Goal: Navigation & Orientation: Find specific page/section

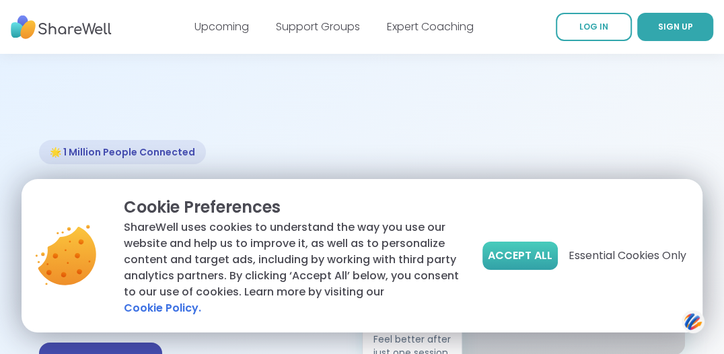
click at [525, 264] on span "Accept All" at bounding box center [520, 256] width 65 height 16
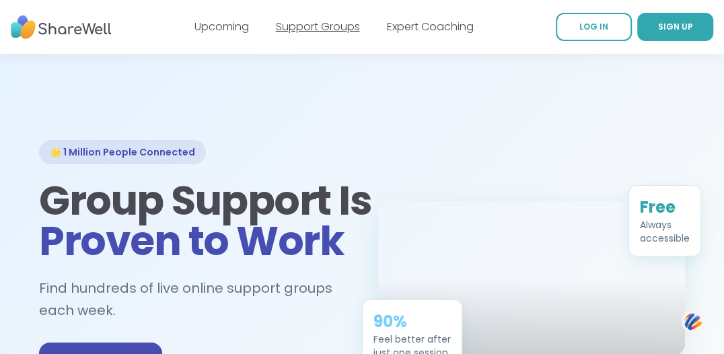
click at [309, 26] on link "Support Groups" at bounding box center [318, 26] width 84 height 15
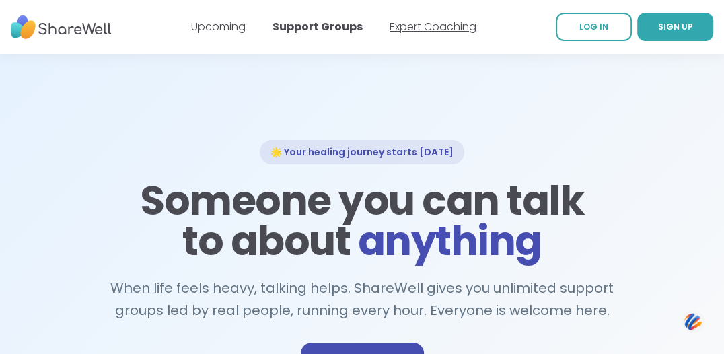
click at [421, 24] on link "Expert Coaching" at bounding box center [432, 26] width 87 height 15
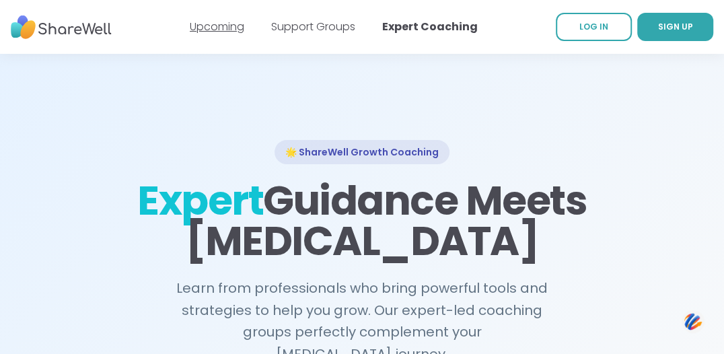
click at [211, 26] on link "Upcoming" at bounding box center [217, 26] width 54 height 15
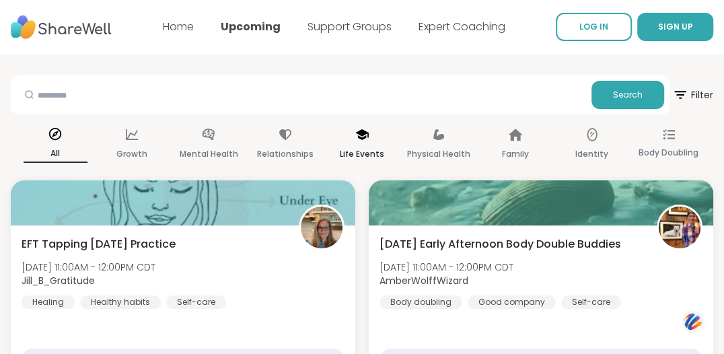
click at [361, 135] on icon at bounding box center [361, 134] width 13 height 11
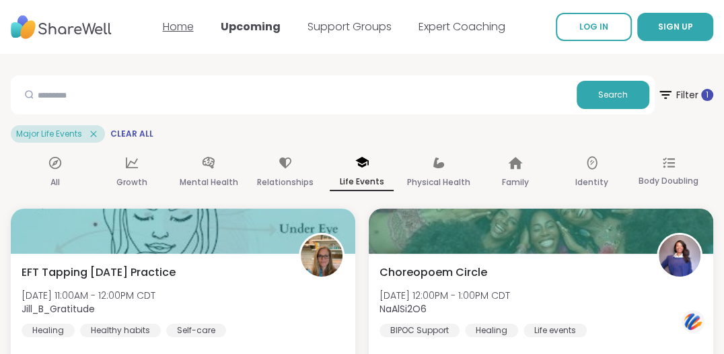
click at [169, 25] on link "Home" at bounding box center [178, 26] width 31 height 15
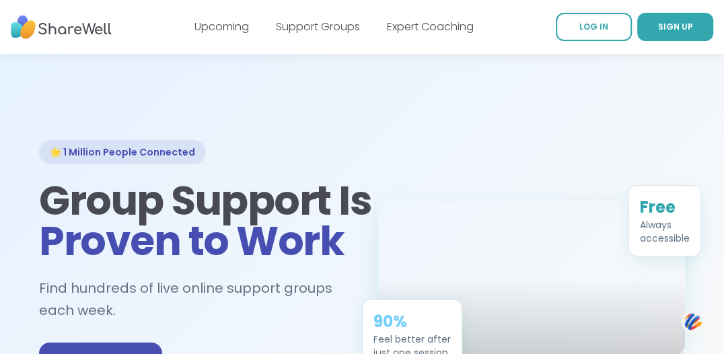
click at [67, 30] on img at bounding box center [61, 27] width 101 height 37
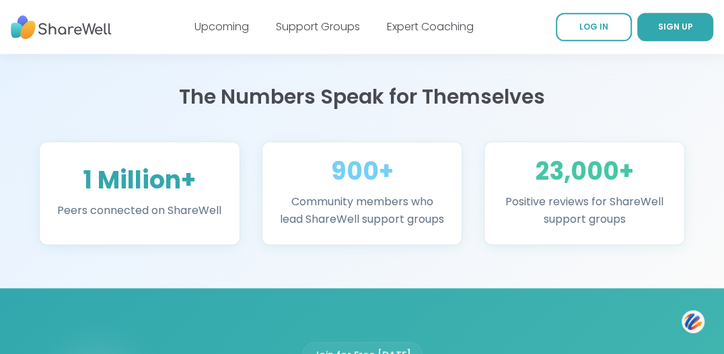
scroll to position [874, 0]
